Goal: Check status: Check status

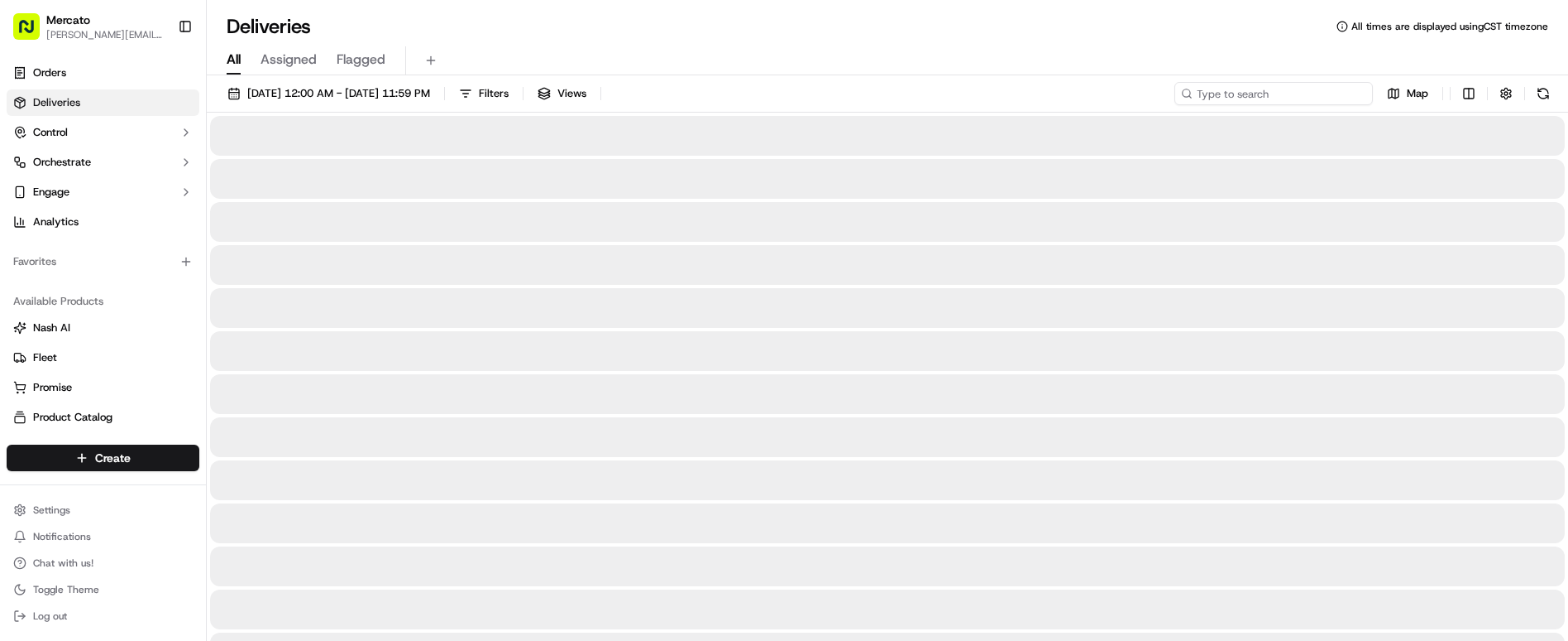
click at [1335, 82] on input at bounding box center [1273, 94] width 199 height 23
paste input "job_8w9Bd2aohNvDW5zQ7guc8L"
type input "job_8w9Bd2aohNvDW5zQ7guc8L"
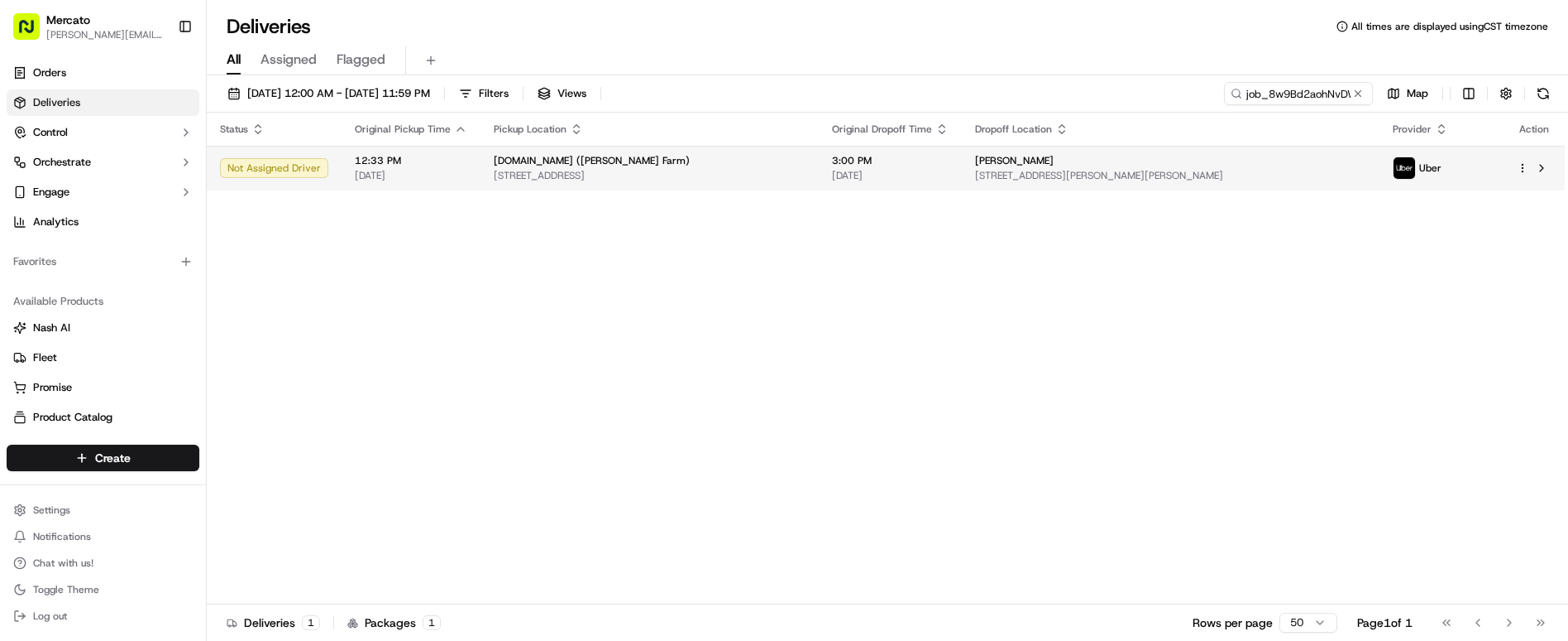
click at [620, 145] on td "[DOMAIN_NAME] ([PERSON_NAME][GEOGRAPHIC_DATA]) [STREET_ADDRESS]" at bounding box center [649, 168] width 339 height 45
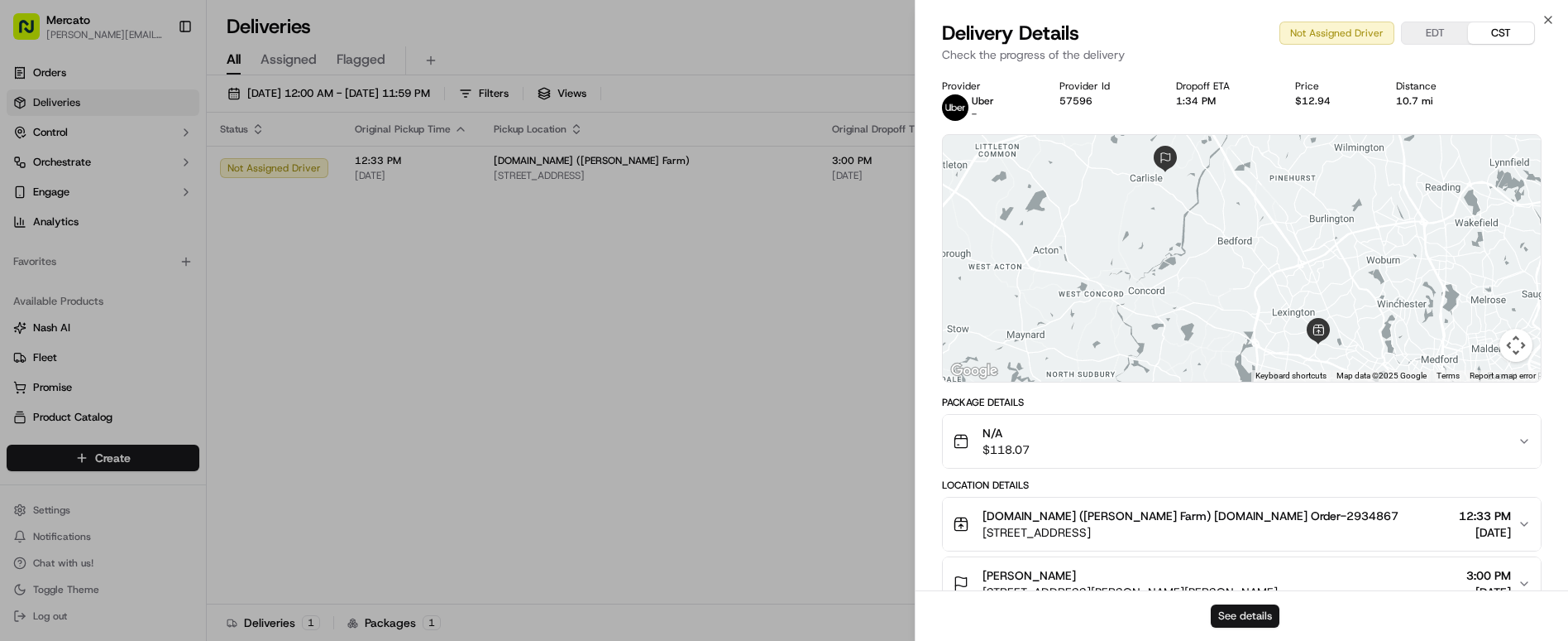
click at [1241, 624] on button "See details" at bounding box center [1245, 616] width 69 height 23
